Goal: Find contact information: Obtain details needed to contact an individual or organization

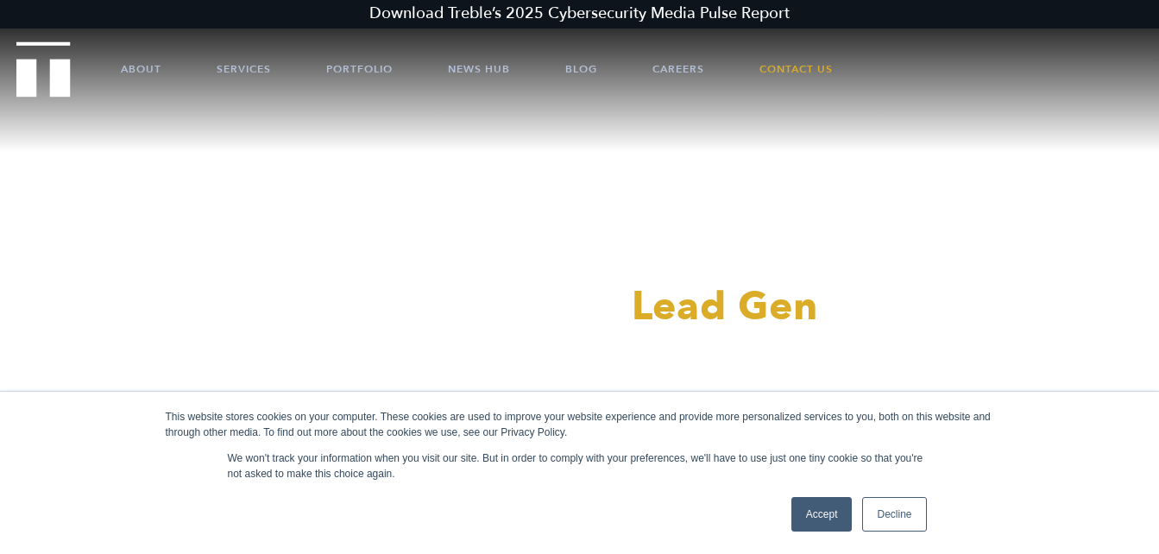
drag, startPoint x: 823, startPoint y: 517, endPoint x: 696, endPoint y: 434, distance: 152.2
click at [822, 517] on link "Accept" at bounding box center [821, 514] width 61 height 35
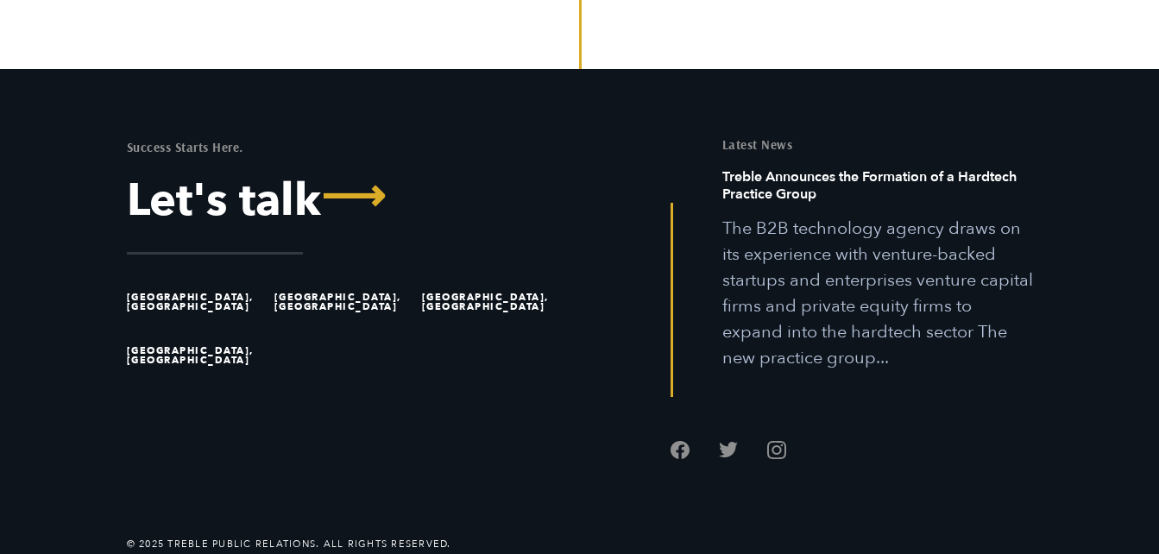
scroll to position [4832, 0]
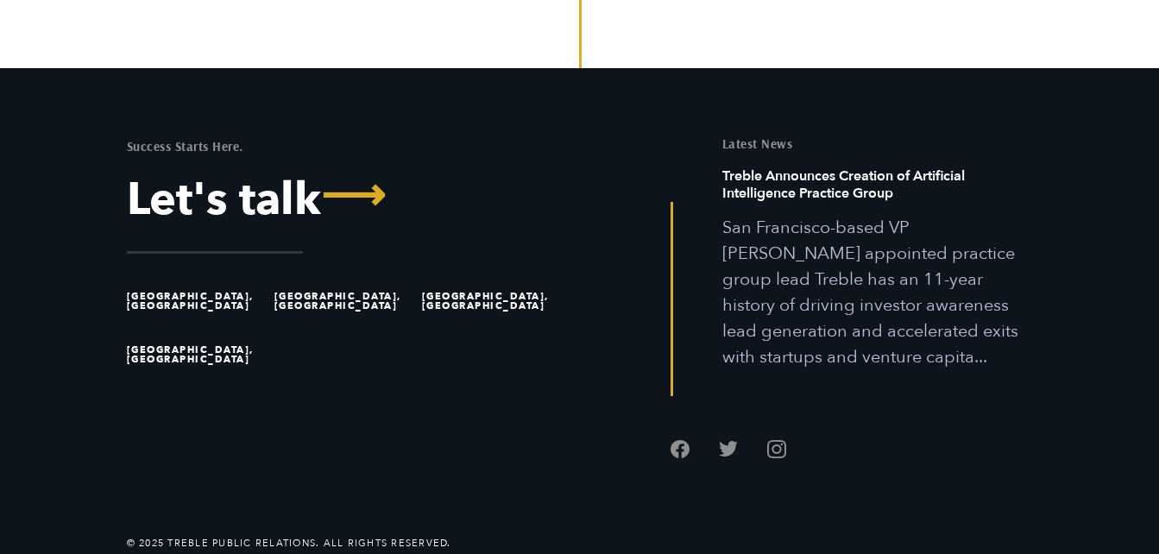
click at [170, 299] on li "[GEOGRAPHIC_DATA], [GEOGRAPHIC_DATA]" at bounding box center [197, 301] width 140 height 54
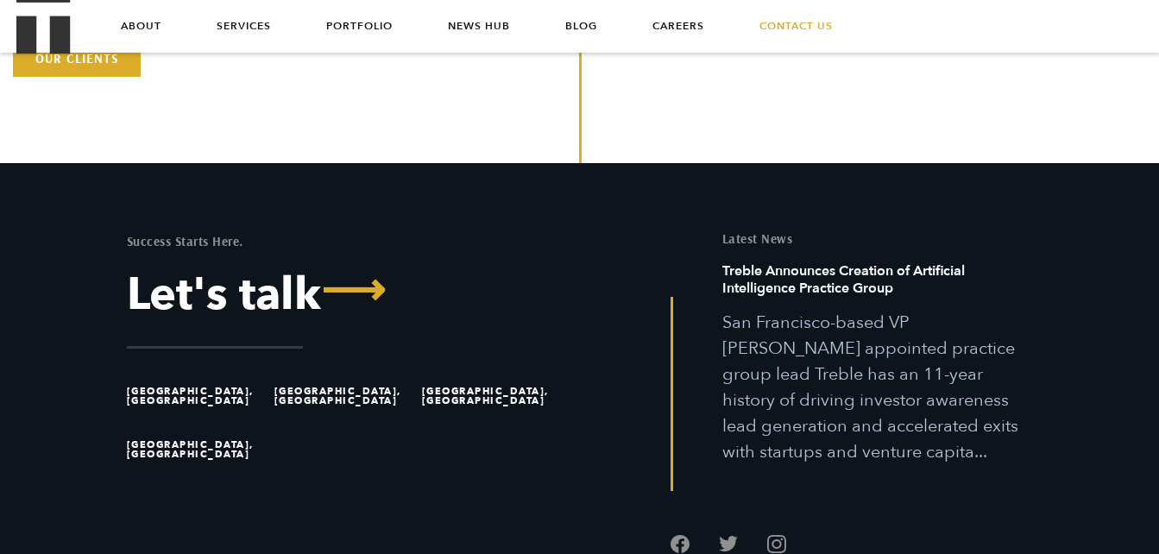
scroll to position [4579, 0]
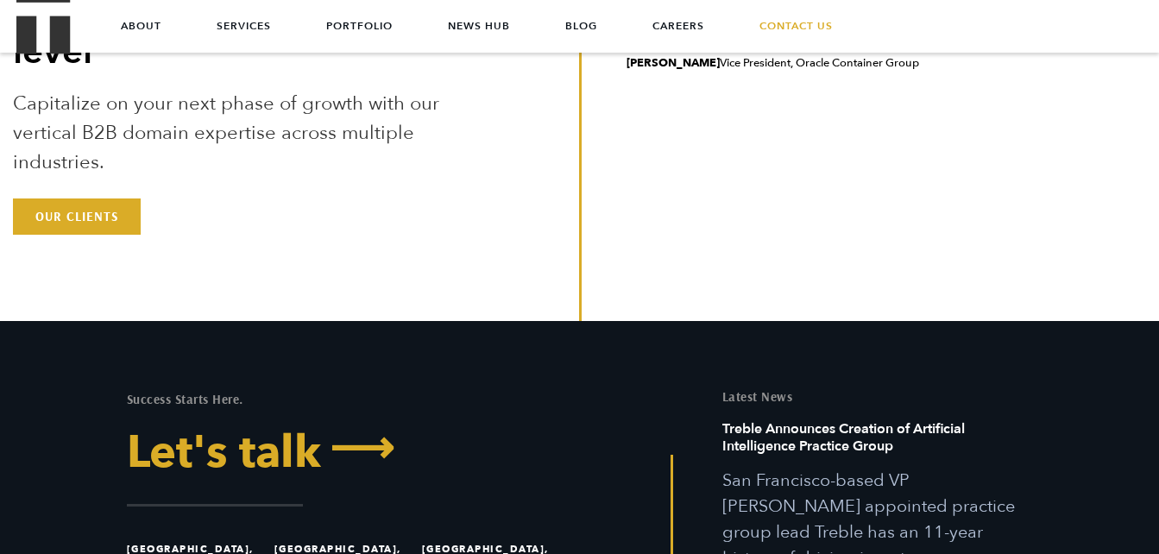
click at [310, 446] on link "Let's talk ⟶" at bounding box center [347, 453] width 440 height 45
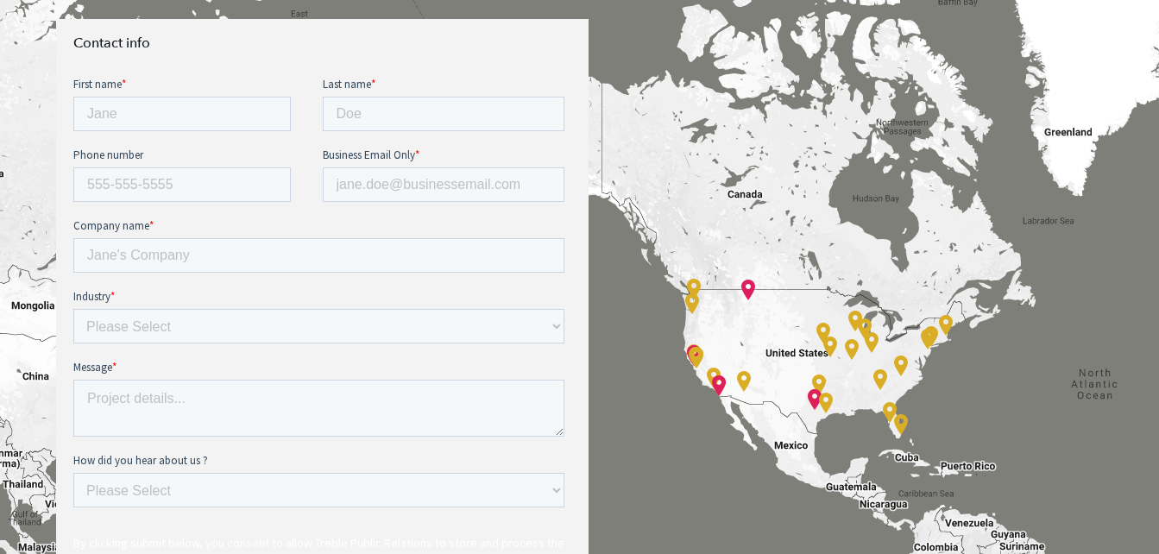
scroll to position [690, 0]
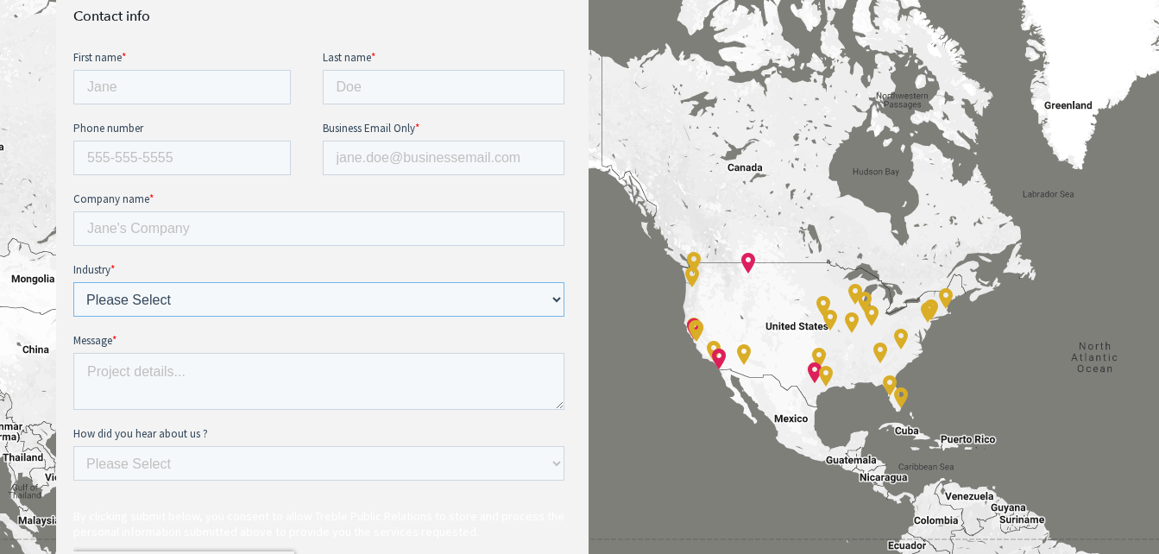
click at [392, 290] on select "Please Select E-commerce AI API Big Data Bio Tech (including Life Sciences) Blo…" at bounding box center [318, 299] width 491 height 35
select select "Other"
click at [73, 282] on select "Please Select E-commerce AI API Big Data Bio Tech (including Life Sciences) Blo…" at bounding box center [318, 299] width 491 height 35
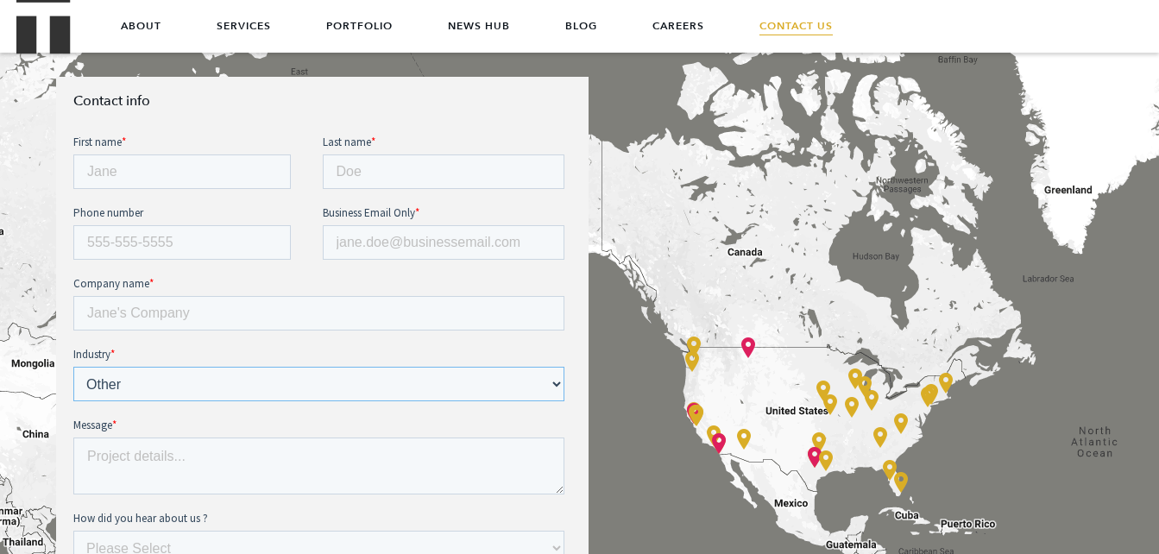
scroll to position [604, 0]
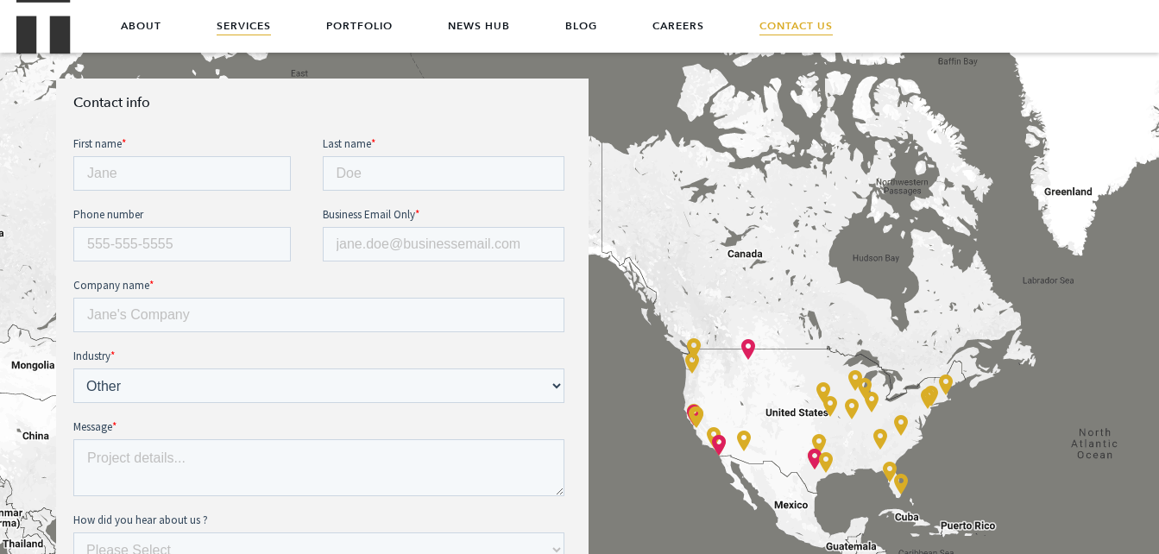
click at [246, 30] on link "Services" at bounding box center [244, 26] width 54 height 52
